Goal: Transaction & Acquisition: Purchase product/service

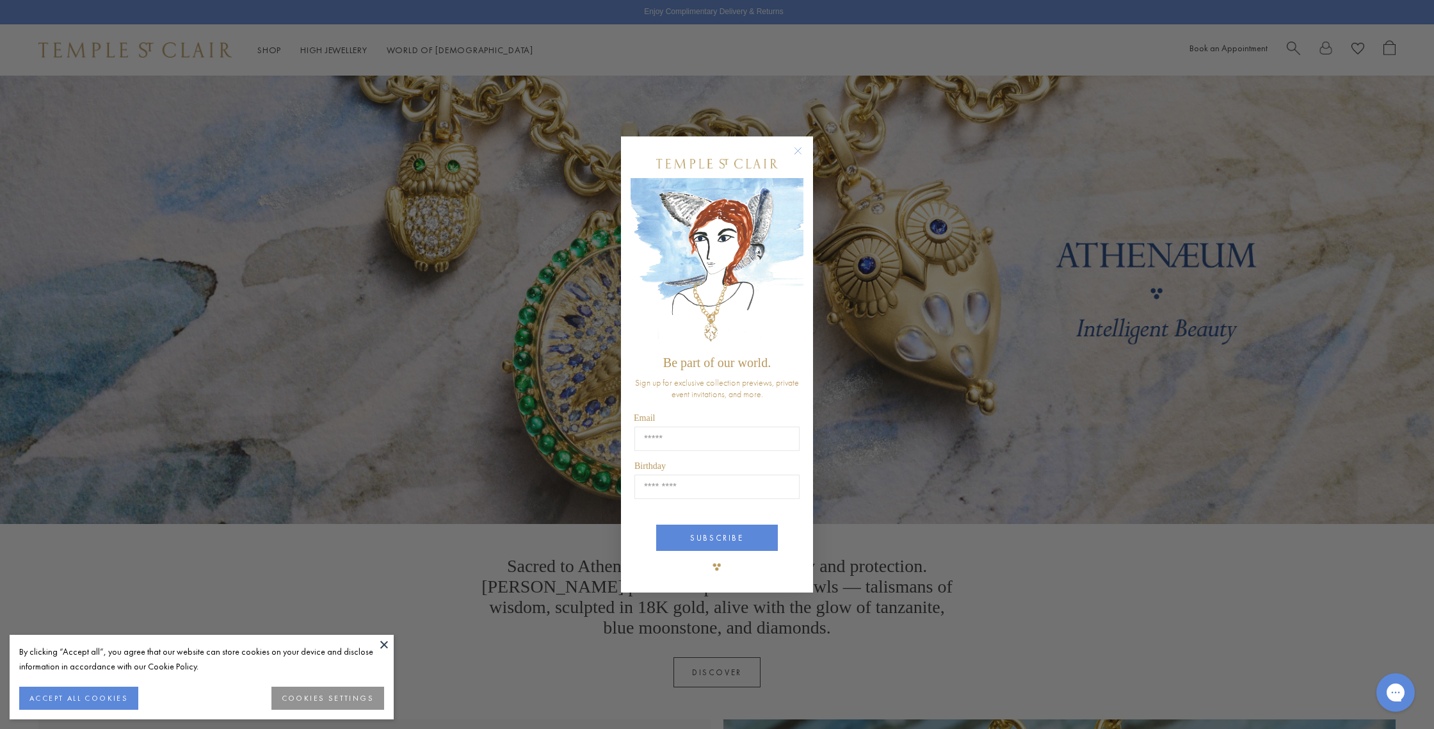
click at [796, 154] on circle "Close dialog" at bounding box center [798, 150] width 15 height 15
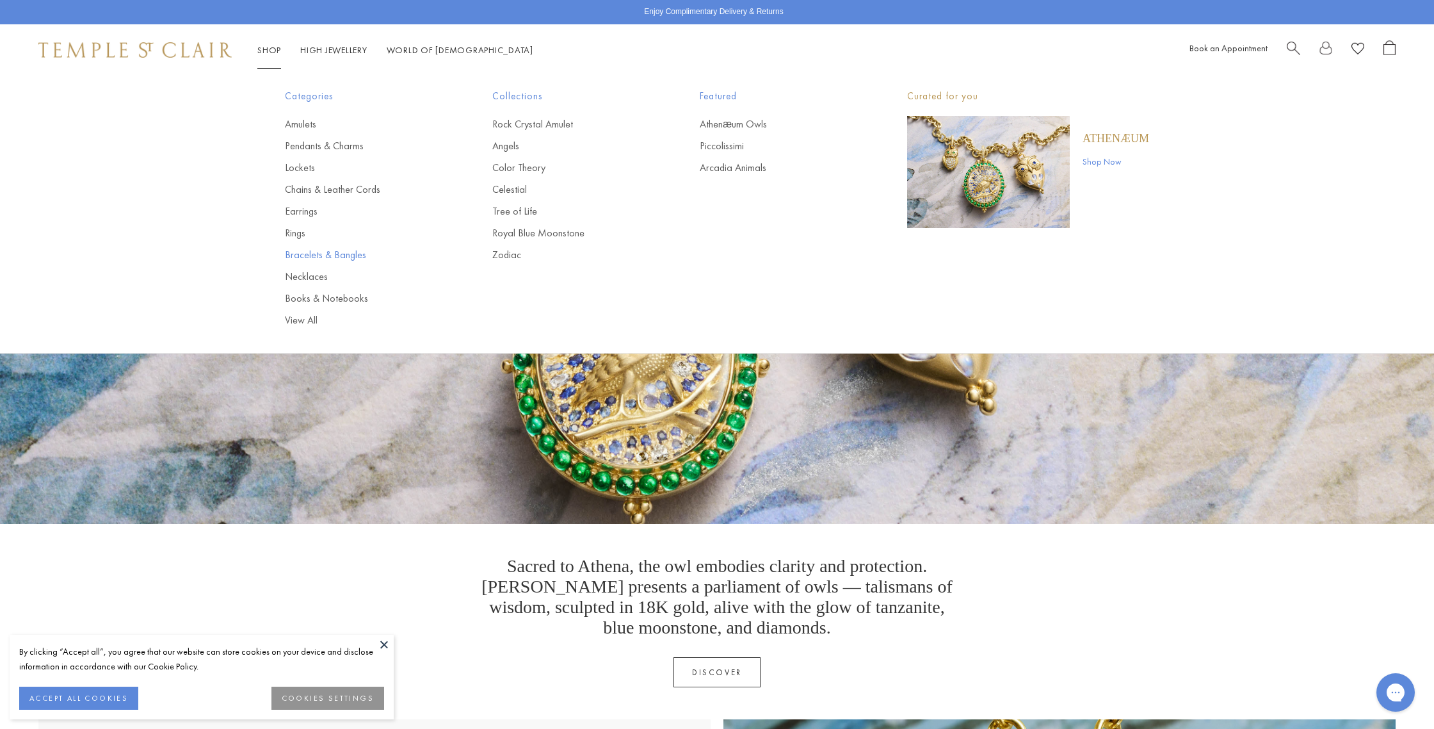
click at [310, 259] on link "Bracelets & Bangles" at bounding box center [363, 255] width 156 height 14
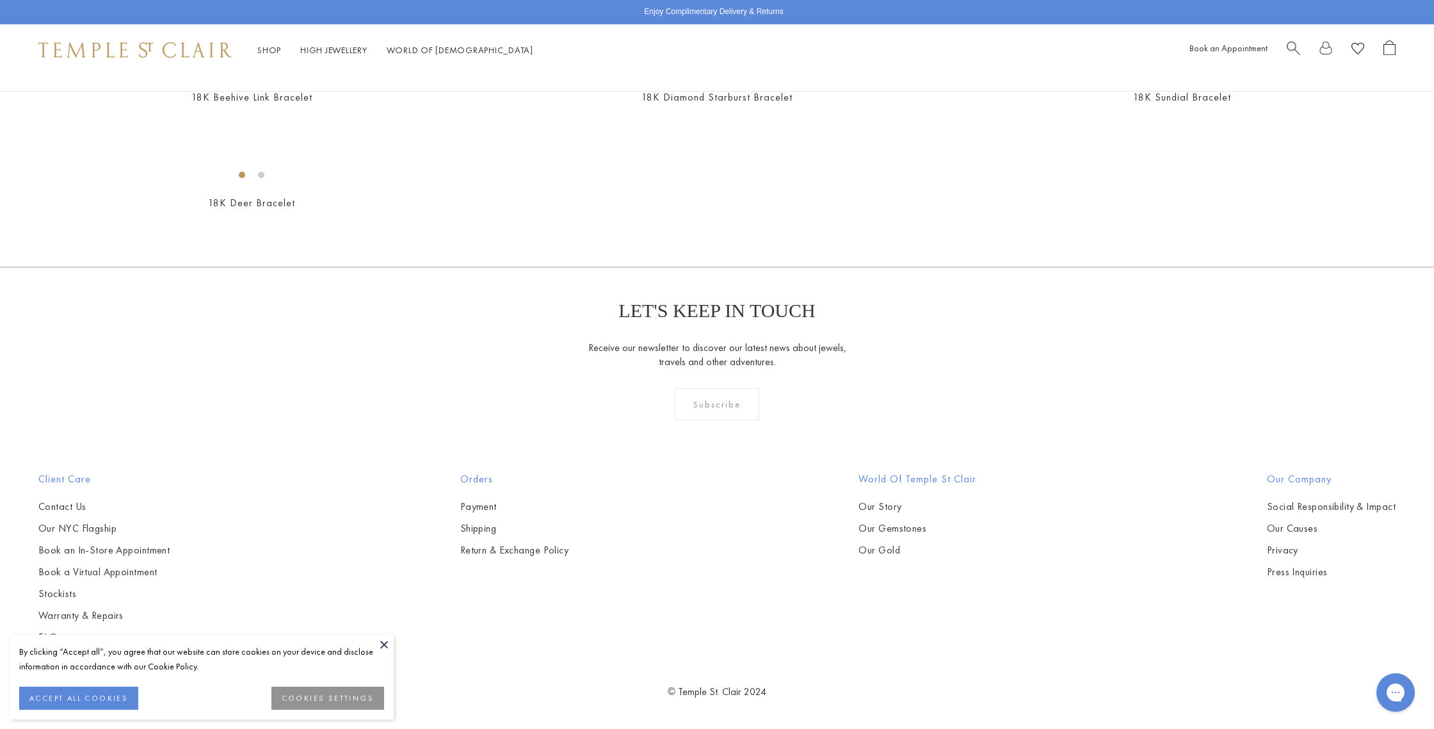
scroll to position [2731, 0]
click at [0, 0] on img at bounding box center [0, 0] width 0 height 0
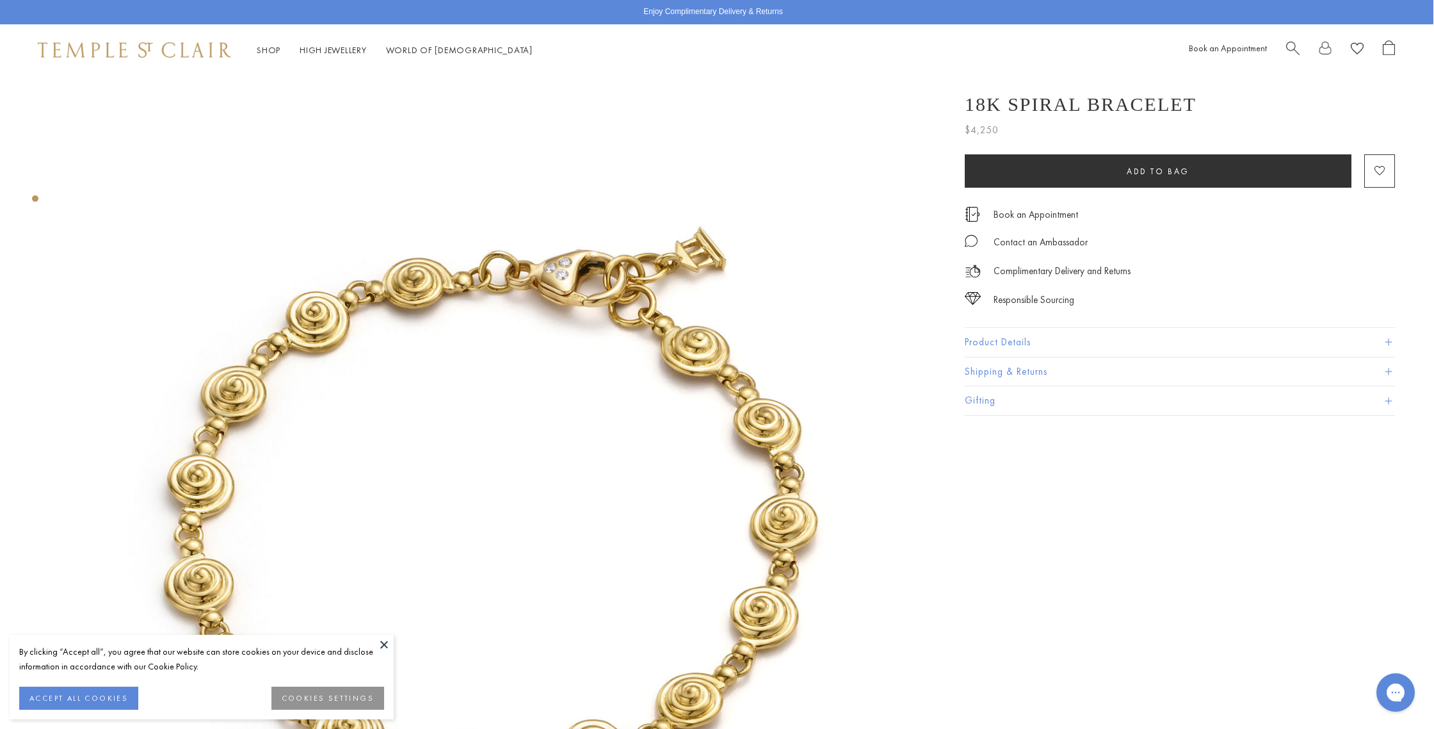
scroll to position [2, 1]
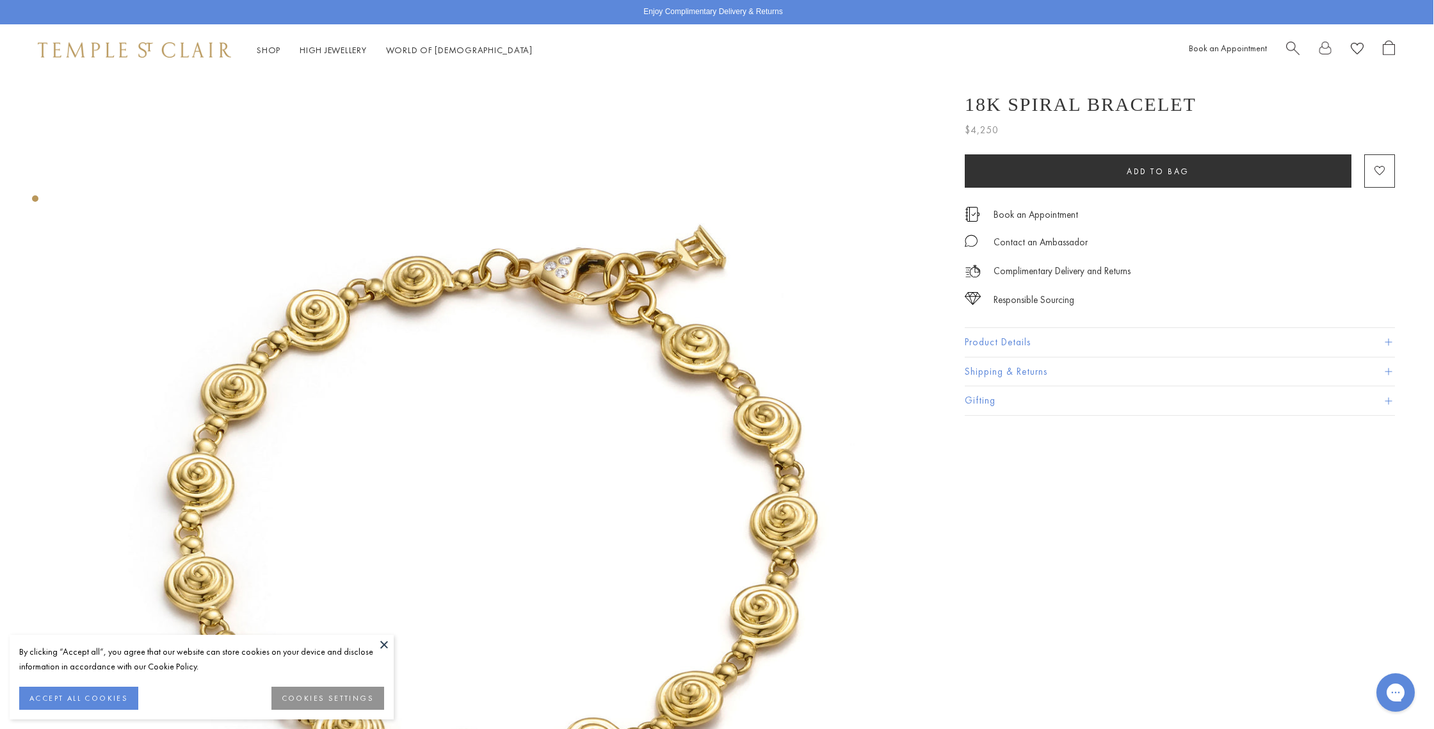
drag, startPoint x: 1208, startPoint y: 101, endPoint x: 966, endPoint y: 104, distance: 242.0
click at [966, 104] on div "18K Spiral Bracelet" at bounding box center [1180, 104] width 430 height 22
drag, startPoint x: 1208, startPoint y: 104, endPoint x: 1001, endPoint y: 106, distance: 206.8
click at [1001, 106] on div "18K Spiral Bracelet" at bounding box center [1180, 104] width 430 height 22
